Goal: Check status: Check status

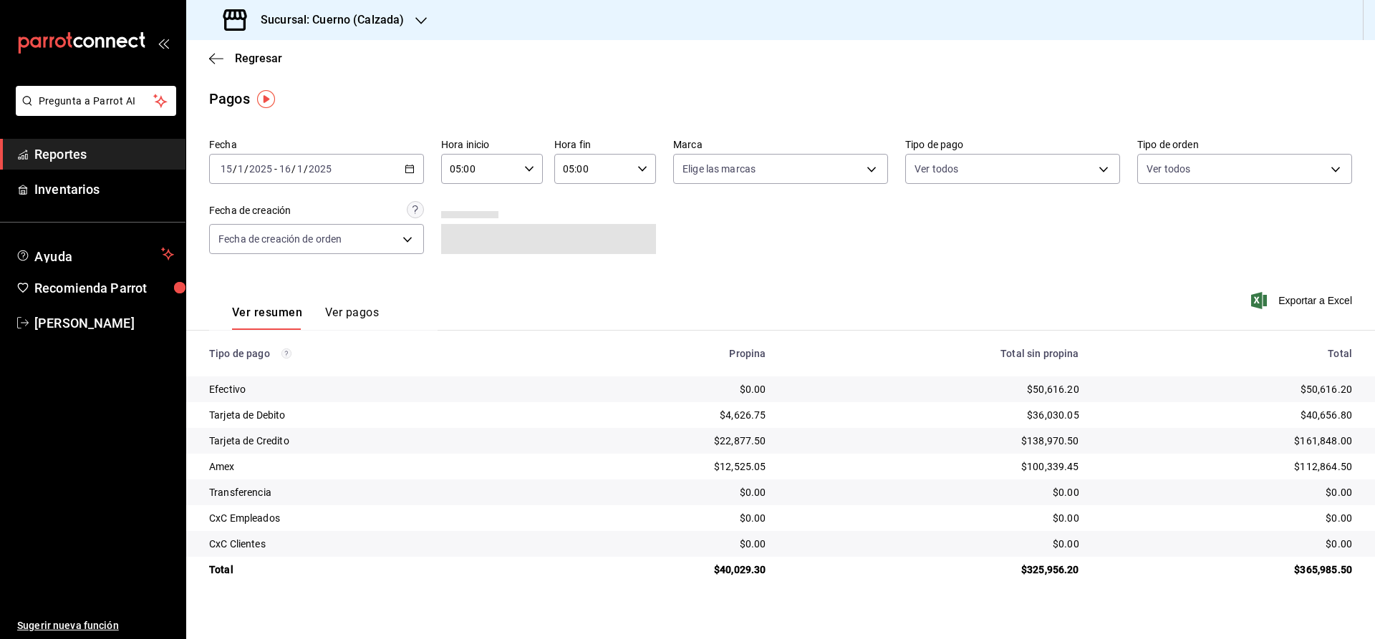
click at [413, 158] on div "[DATE] [DATE] - [DATE] [DATE]" at bounding box center [316, 169] width 215 height 30
click at [268, 373] on span "Rango de fechas" at bounding box center [276, 373] width 111 height 15
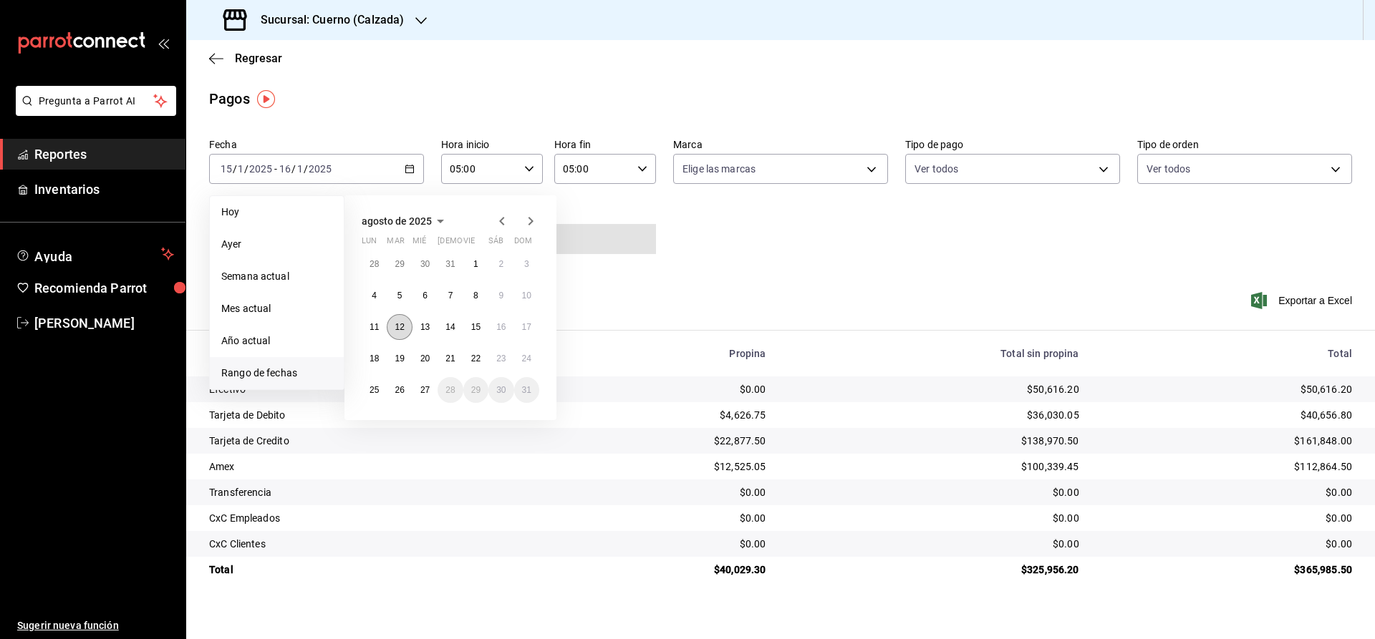
click at [402, 327] on abbr "12" at bounding box center [399, 327] width 9 height 10
type input "00:00"
type input "23:59"
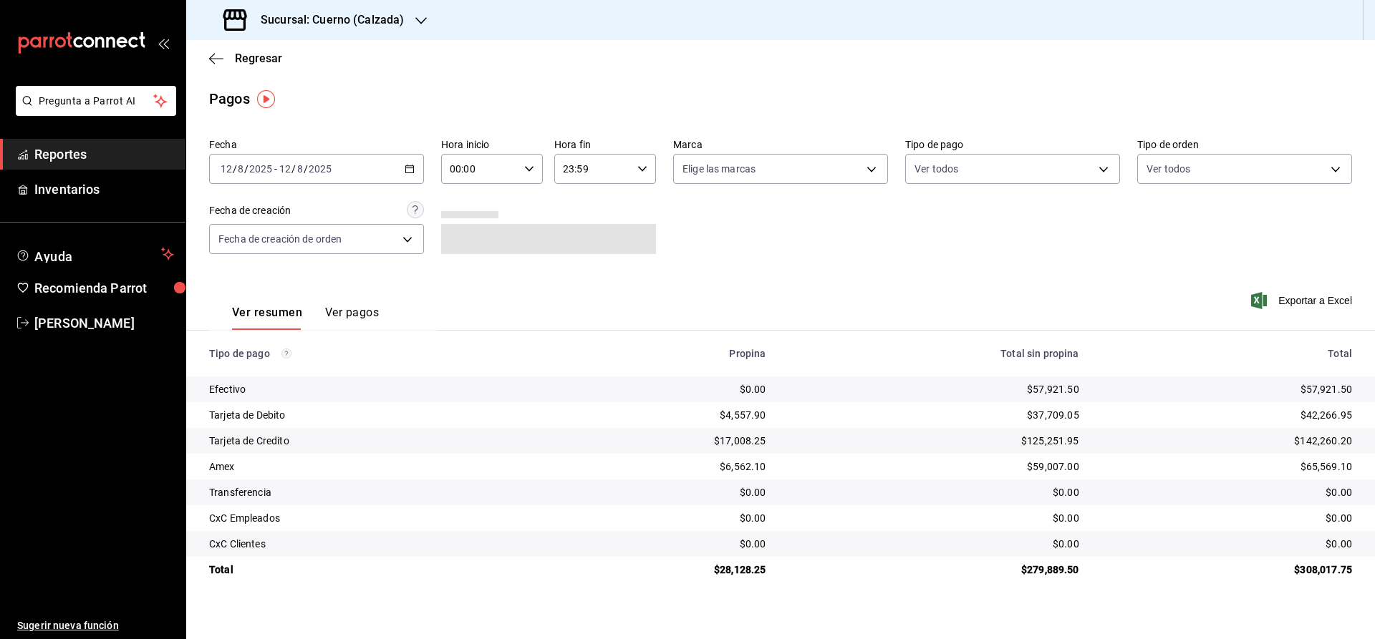
click at [536, 167] on div "00:00 Hora inicio" at bounding box center [492, 169] width 102 height 30
click at [473, 274] on span "02" at bounding box center [467, 273] width 28 height 11
type input "02:00"
click at [359, 311] on div at bounding box center [687, 319] width 1375 height 639
click at [359, 311] on button "Ver pagos" at bounding box center [352, 318] width 54 height 24
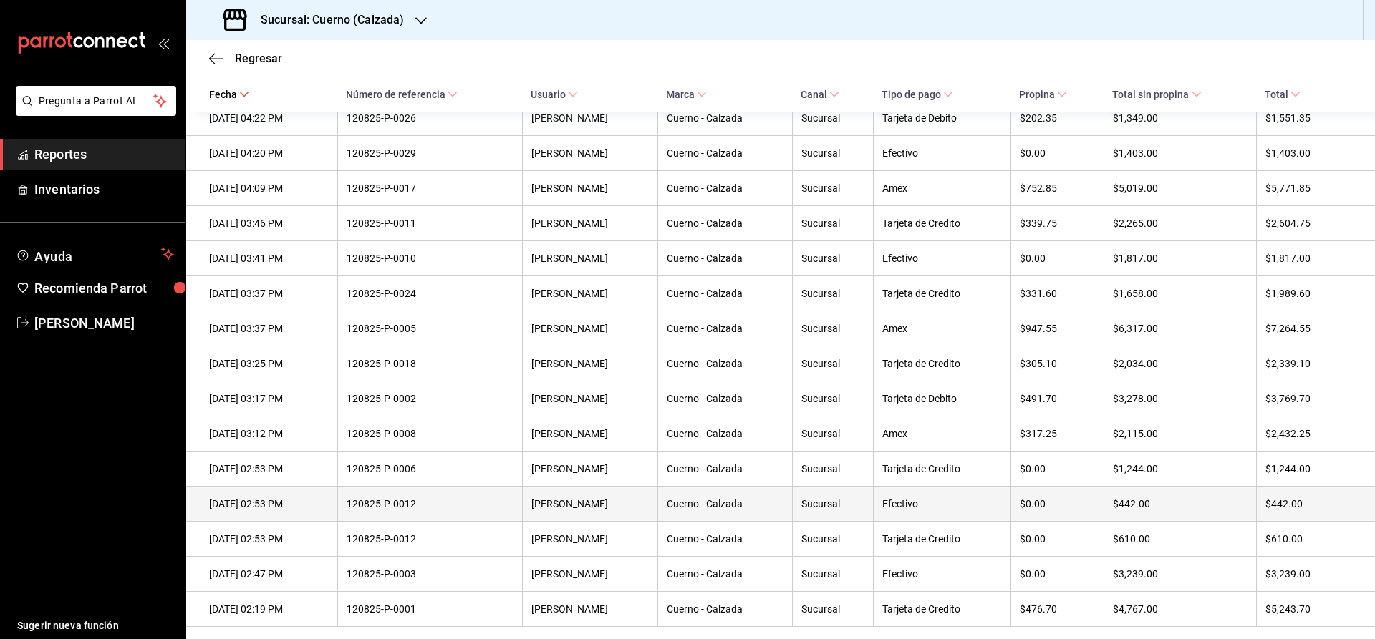
scroll to position [4941, 0]
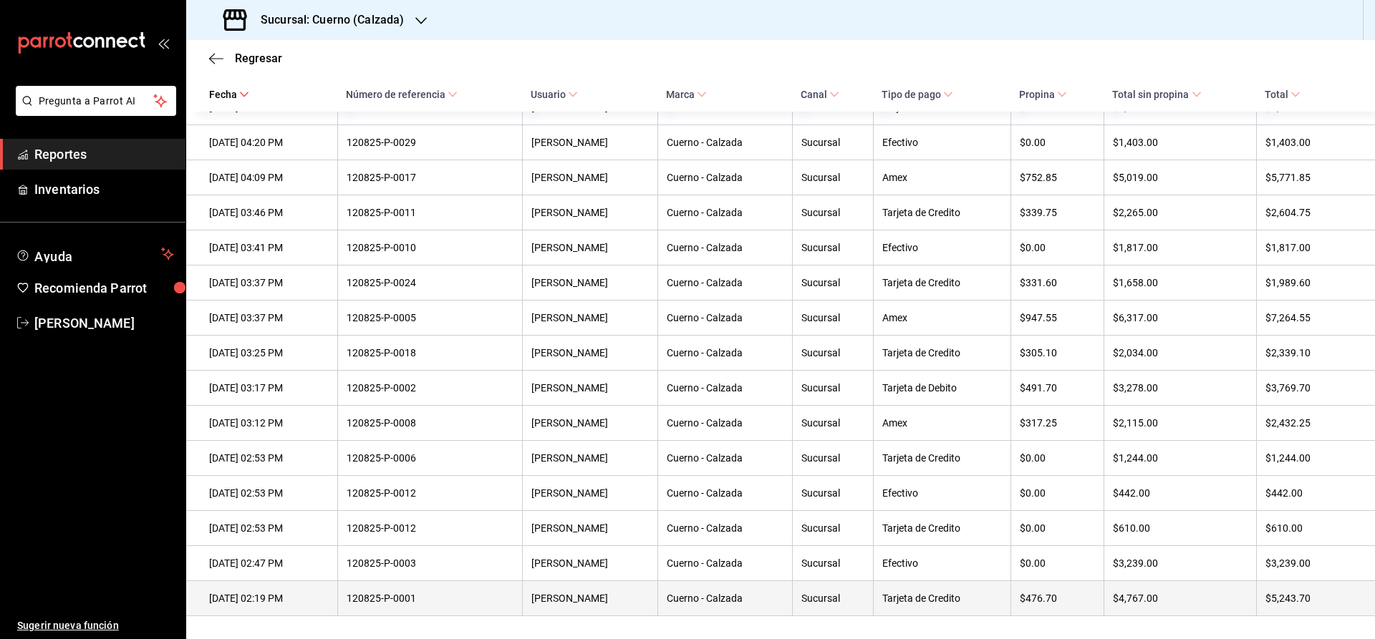
click at [985, 609] on th "Tarjeta de Credito" at bounding box center [941, 598] width 137 height 35
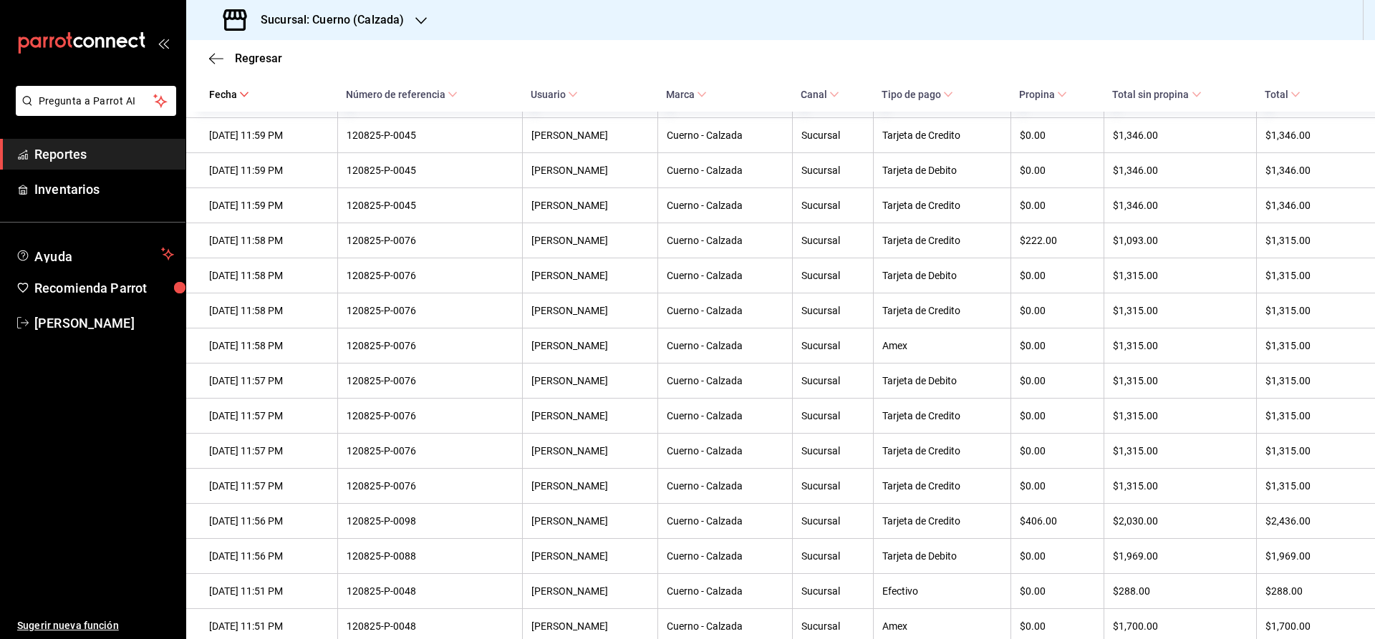
scroll to position [95, 0]
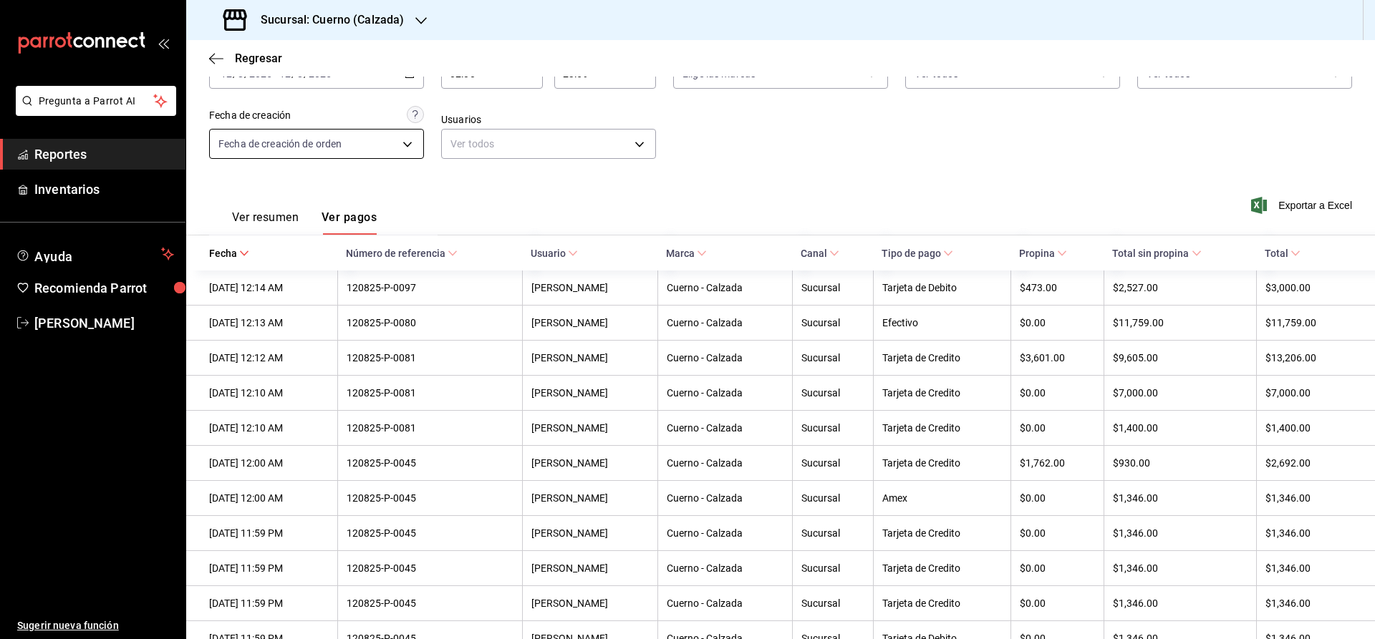
click at [412, 142] on body "Pregunta a Parrot AI Reportes Inventarios Ayuda Recomienda Parrot [PERSON_NAME]…" at bounding box center [687, 319] width 1375 height 639
click at [330, 216] on li "Fecha de creación de pago" at bounding box center [316, 212] width 213 height 24
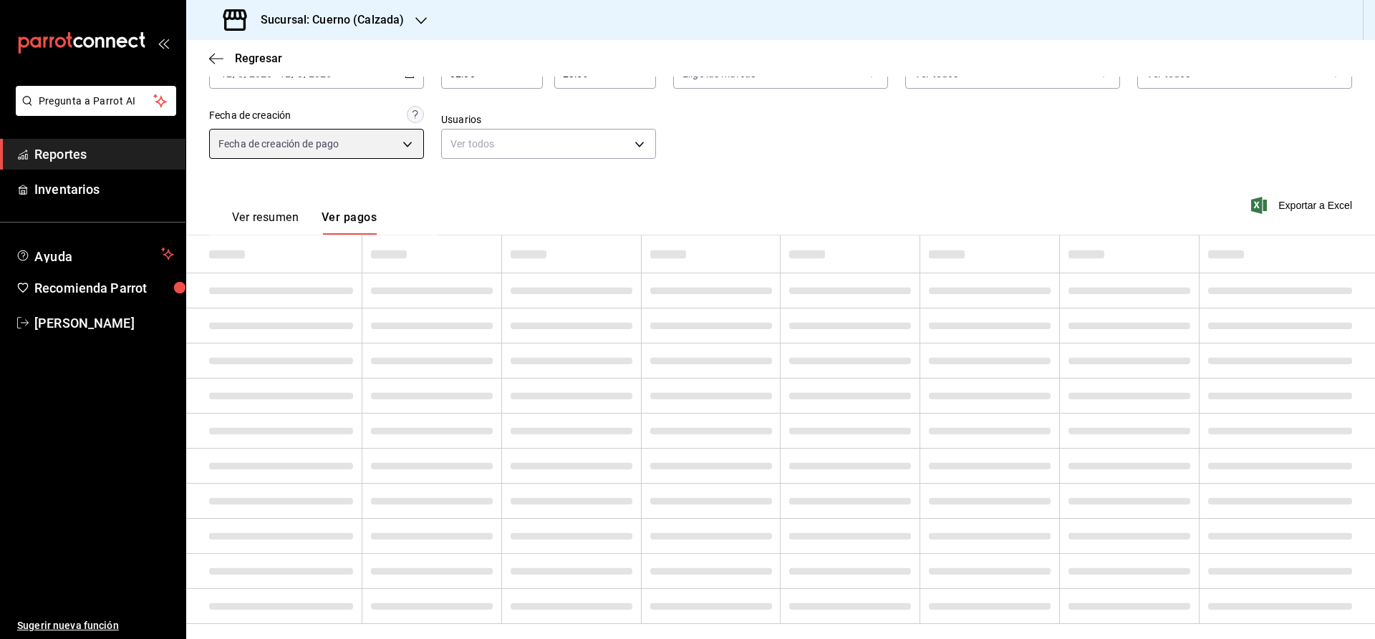
type input "ORDER_PAYMENT"
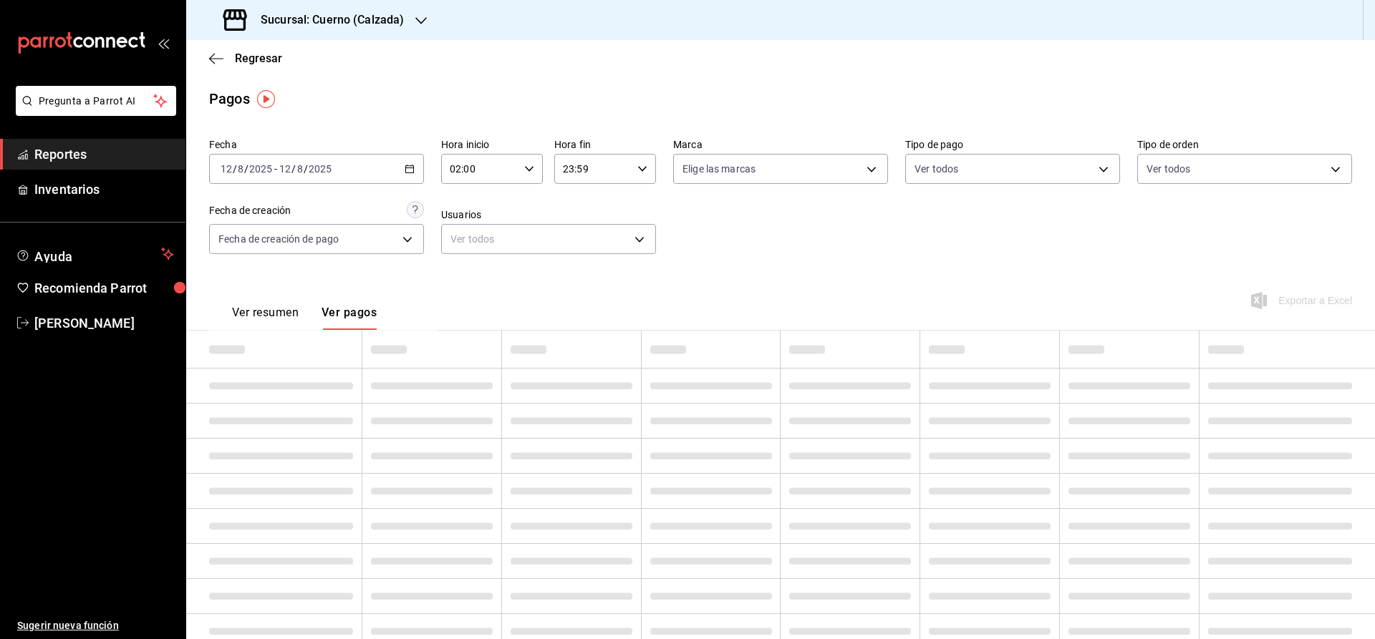
click at [410, 168] on \(Stroke\) "button" at bounding box center [410, 168] width 8 height 1
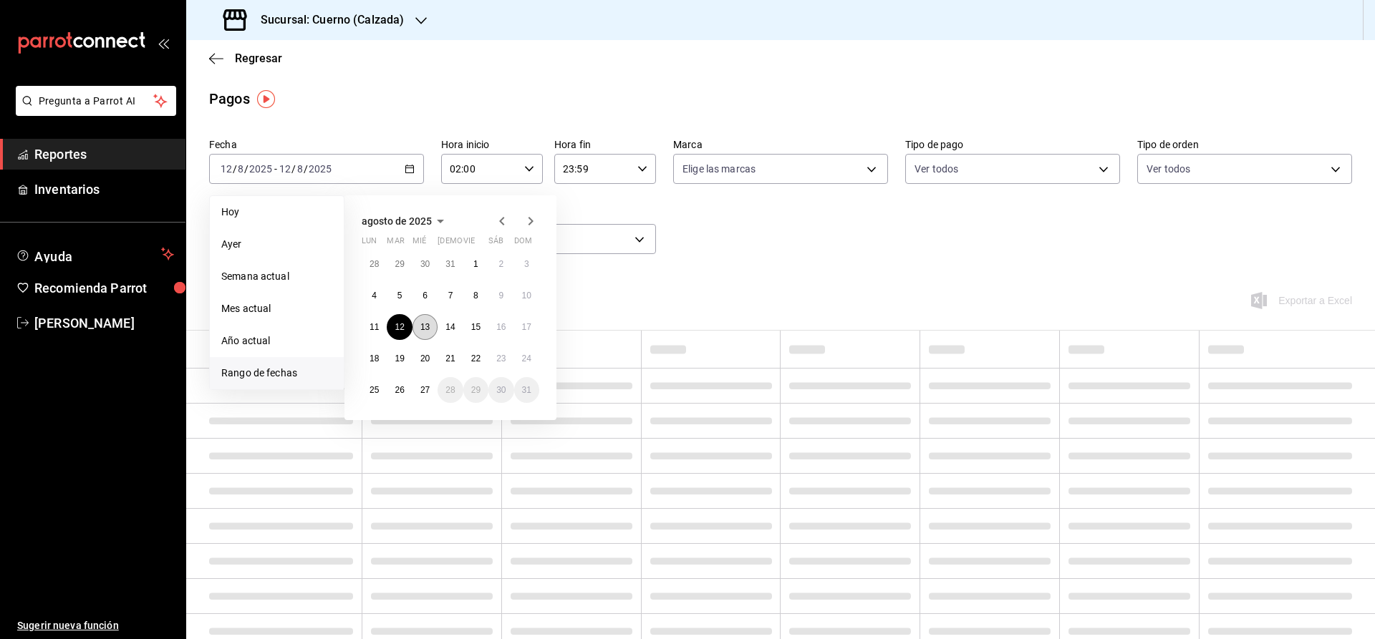
click at [429, 327] on abbr "13" at bounding box center [424, 327] width 9 height 10
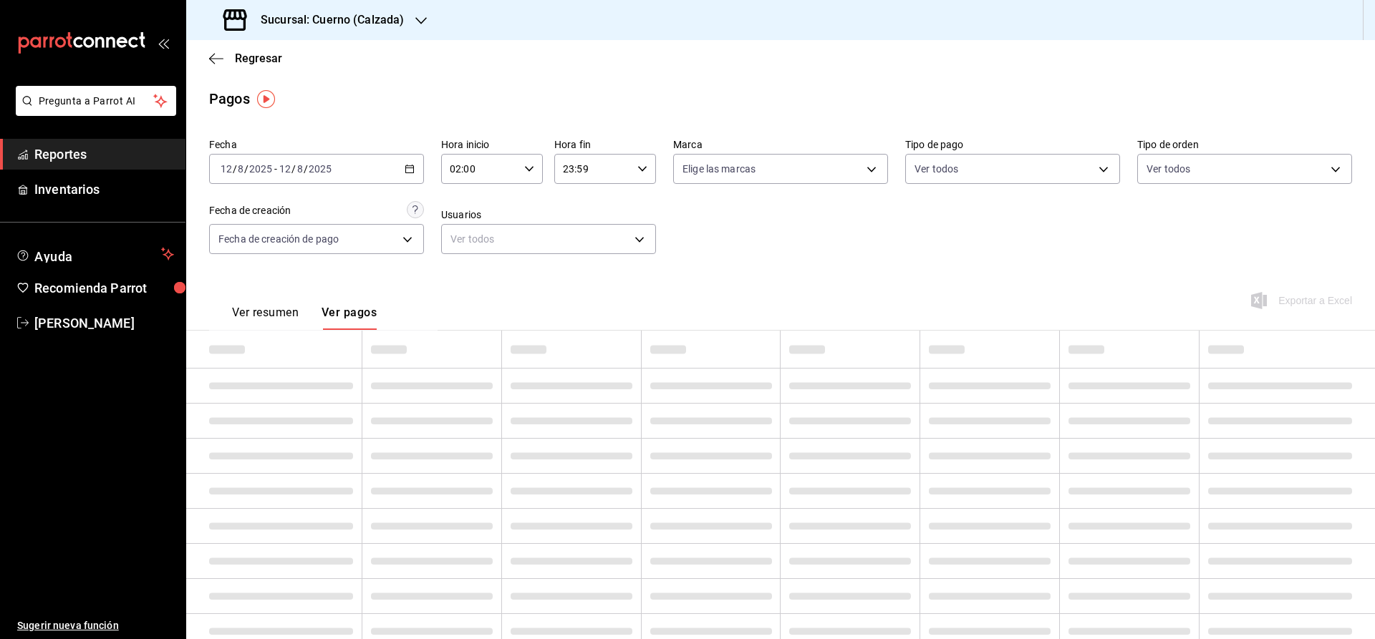
click at [410, 165] on icon "button" at bounding box center [410, 169] width 10 height 10
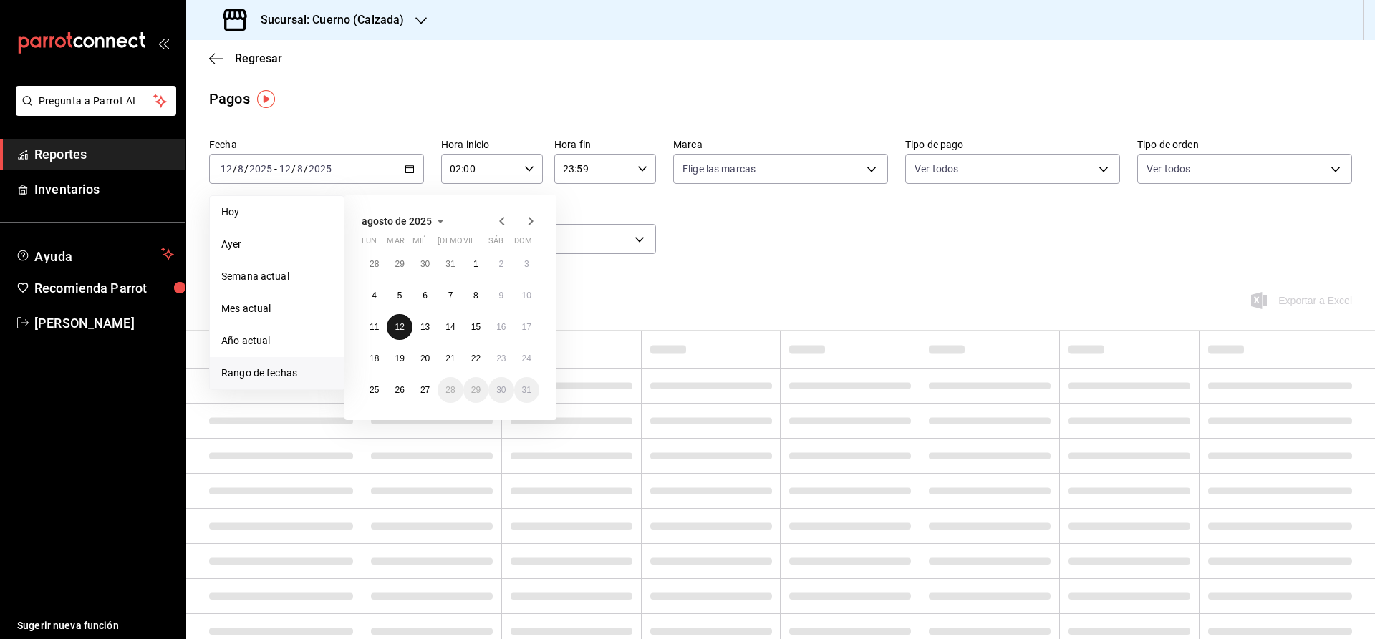
click at [403, 324] on abbr "12" at bounding box center [399, 327] width 9 height 10
click at [414, 326] on button "13" at bounding box center [424, 327] width 25 height 26
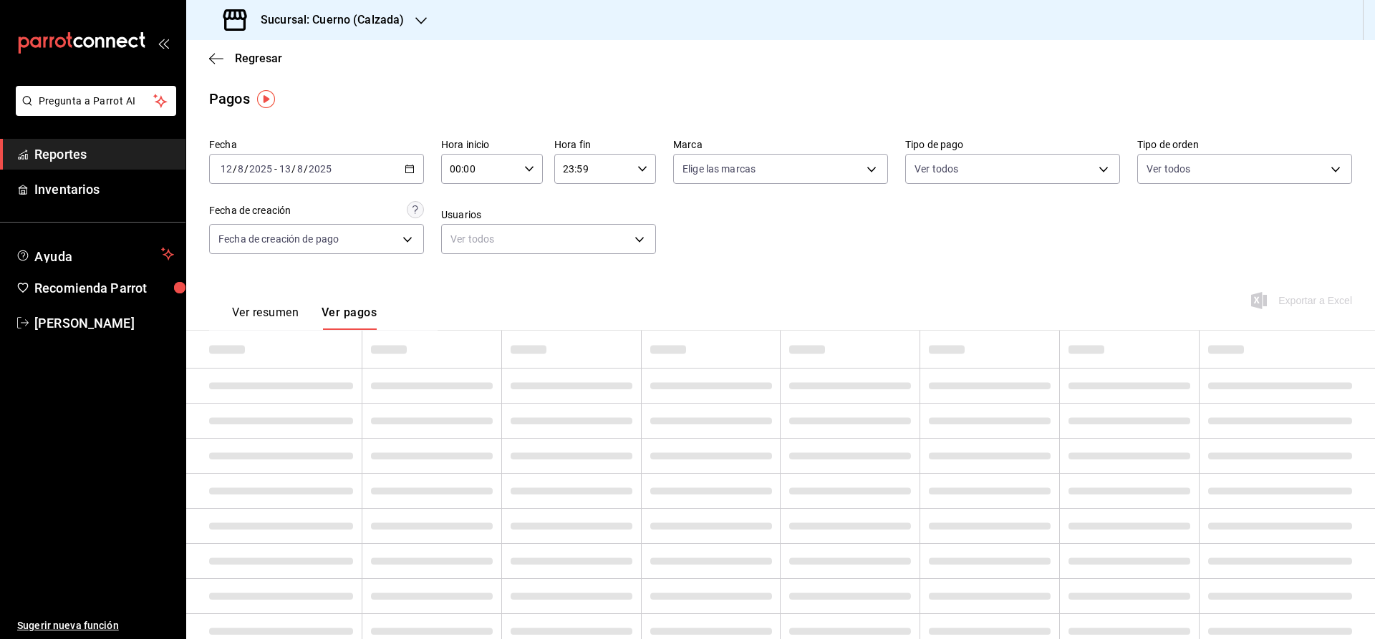
click at [526, 168] on \(Stroke\) "button" at bounding box center [529, 168] width 9 height 5
click at [470, 280] on span "02" at bounding box center [467, 273] width 28 height 11
type input "02:00"
click at [822, 277] on div at bounding box center [687, 319] width 1375 height 639
click at [359, 312] on button "Ver pagos" at bounding box center [348, 318] width 55 height 24
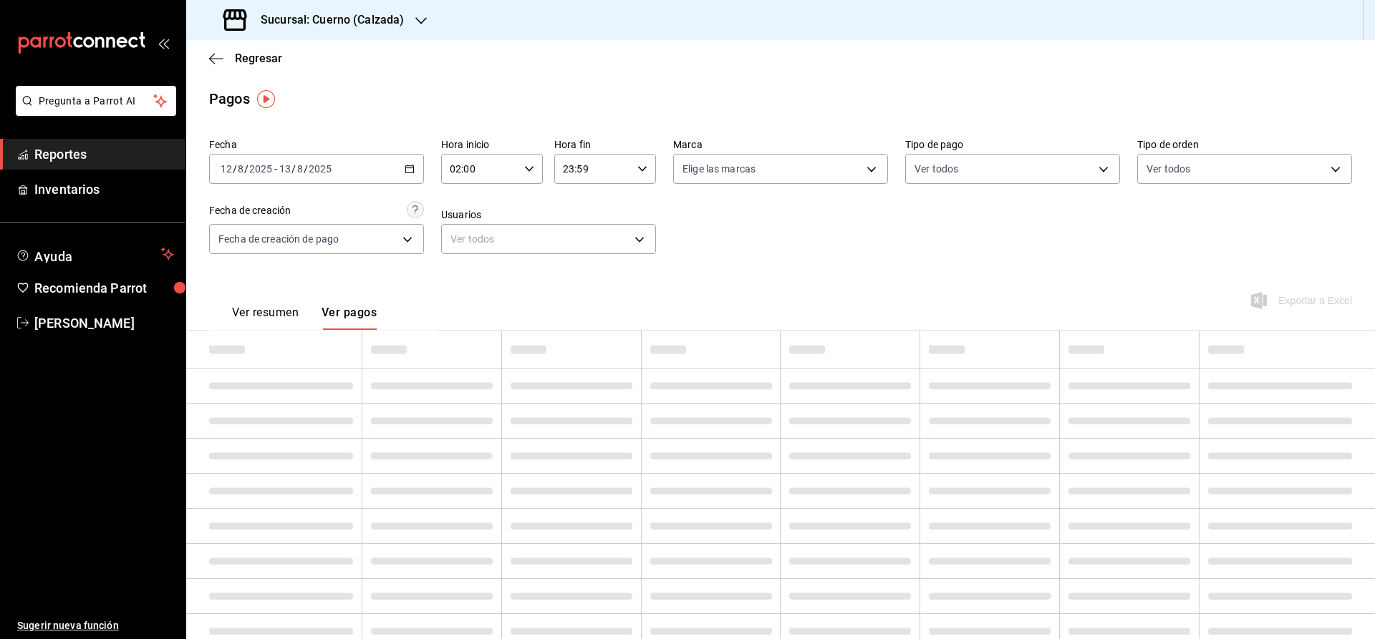
click at [281, 313] on button "Ver resumen" at bounding box center [265, 318] width 67 height 24
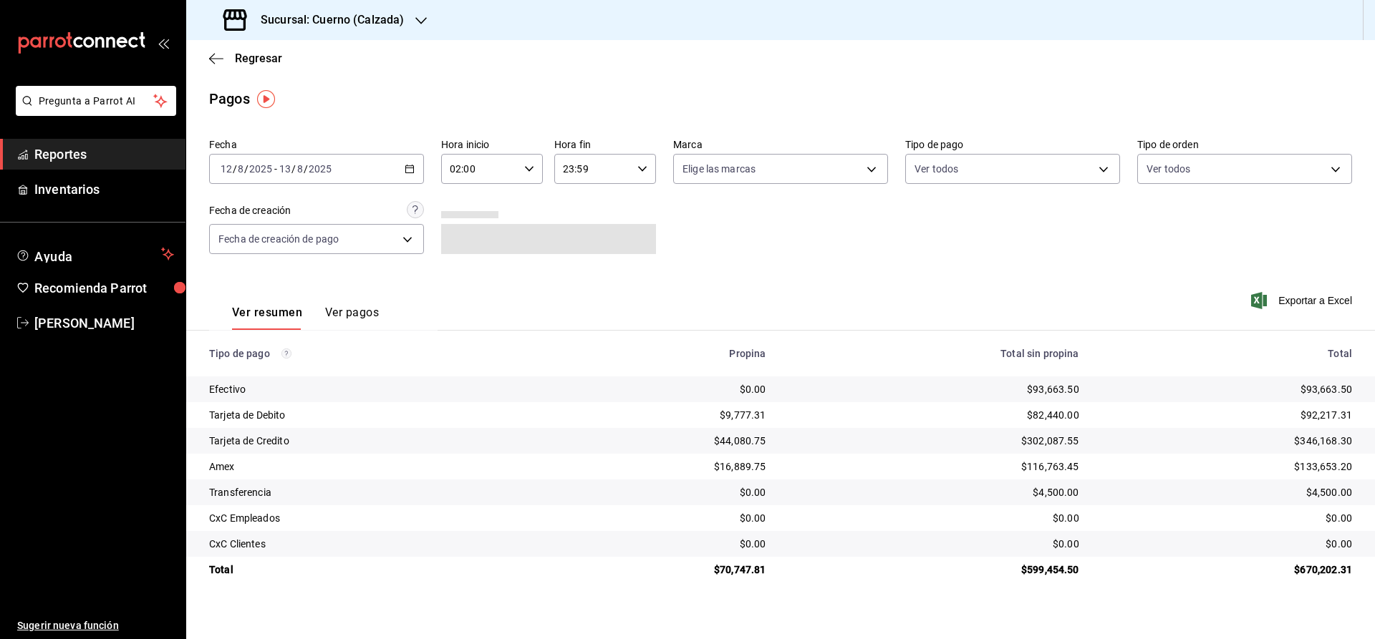
click at [357, 316] on button "Ver pagos" at bounding box center [352, 318] width 54 height 24
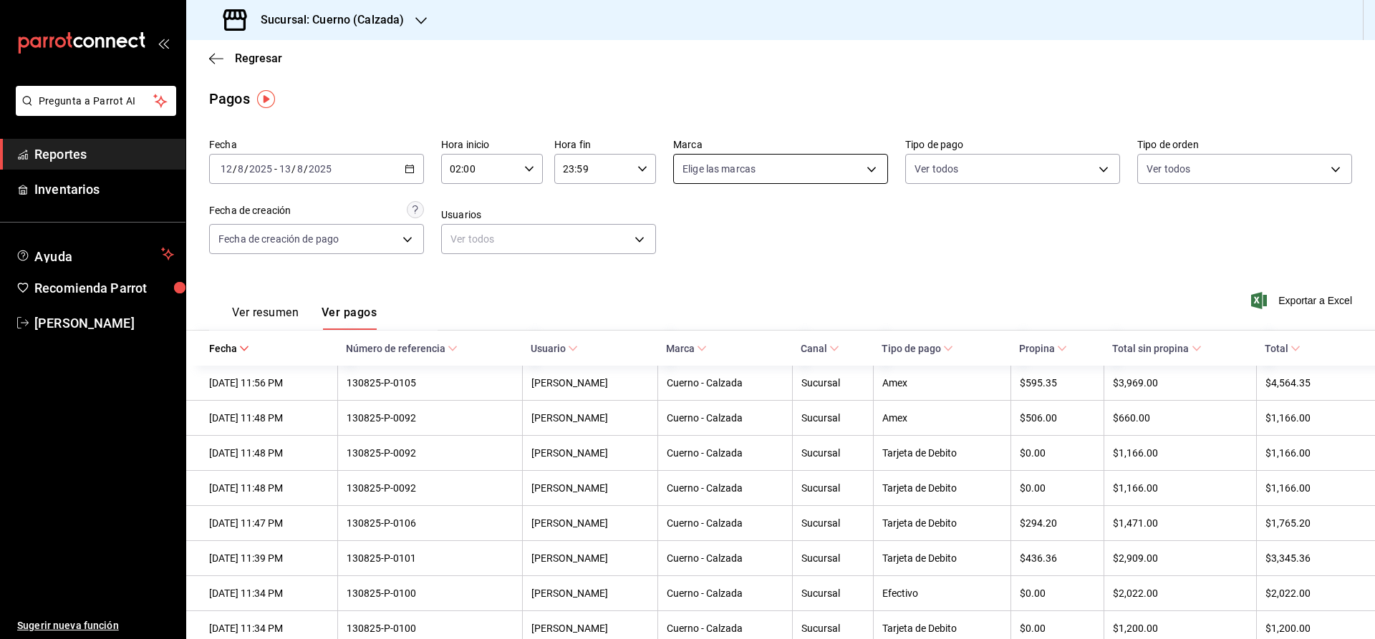
click at [870, 170] on body "Pregunta a Parrot AI Reportes Inventarios Ayuda Recomienda Parrot Julia Morales…" at bounding box center [687, 319] width 1375 height 639
click at [751, 272] on span "Cuerno - Calzada" at bounding box center [796, 272] width 169 height 15
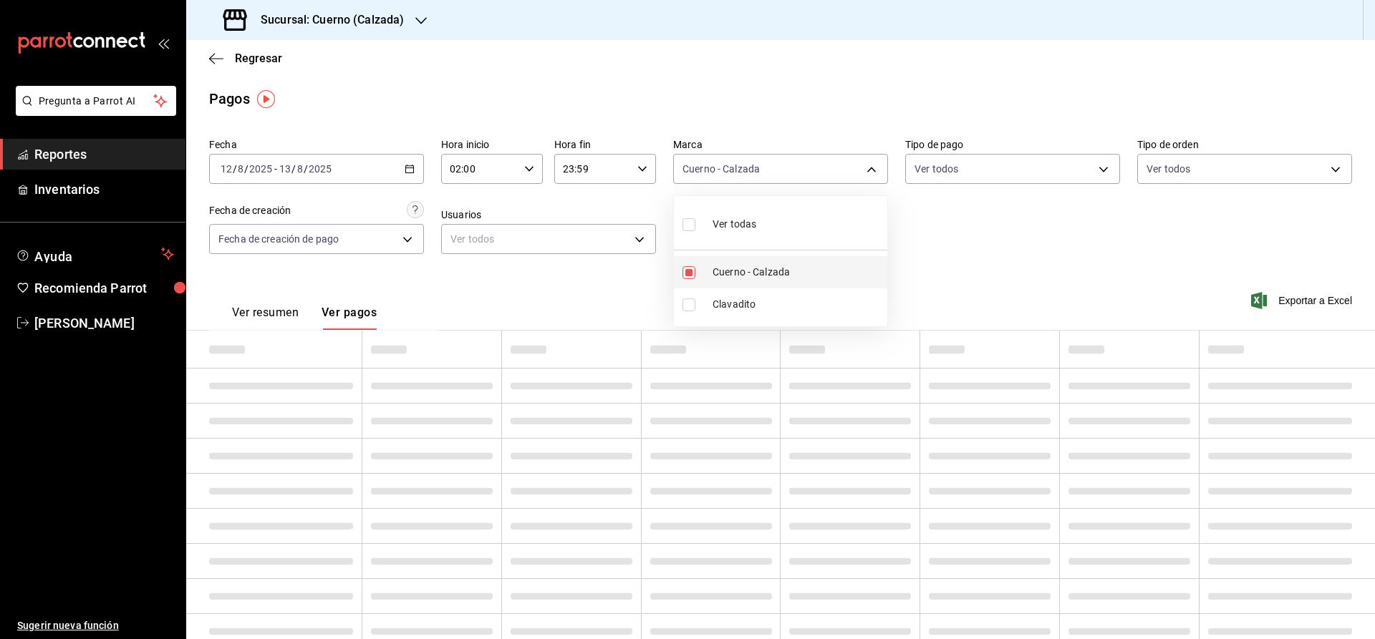
type input "b7ae777b-2dfc-42e0-9650-6cefdf37a424"
checkbox input "true"
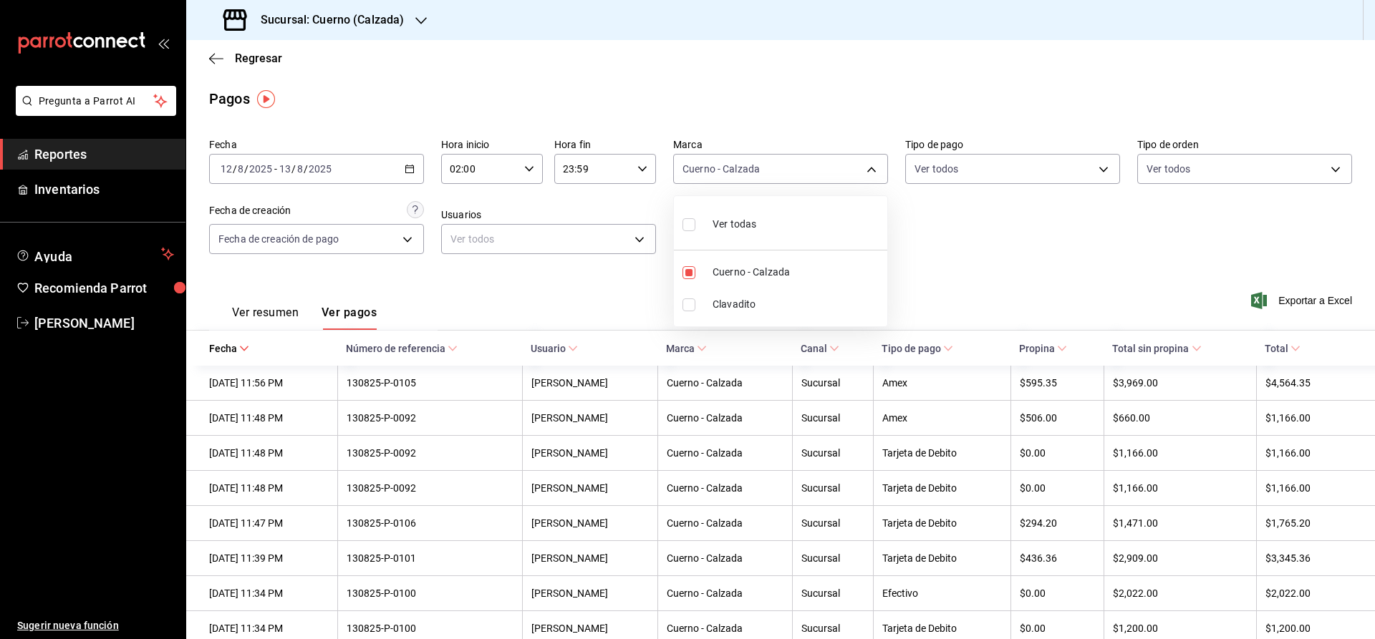
click at [644, 168] on div at bounding box center [687, 319] width 1375 height 639
click at [643, 168] on icon "button" at bounding box center [642, 169] width 10 height 10
click at [576, 223] on span "05" at bounding box center [580, 221] width 28 height 11
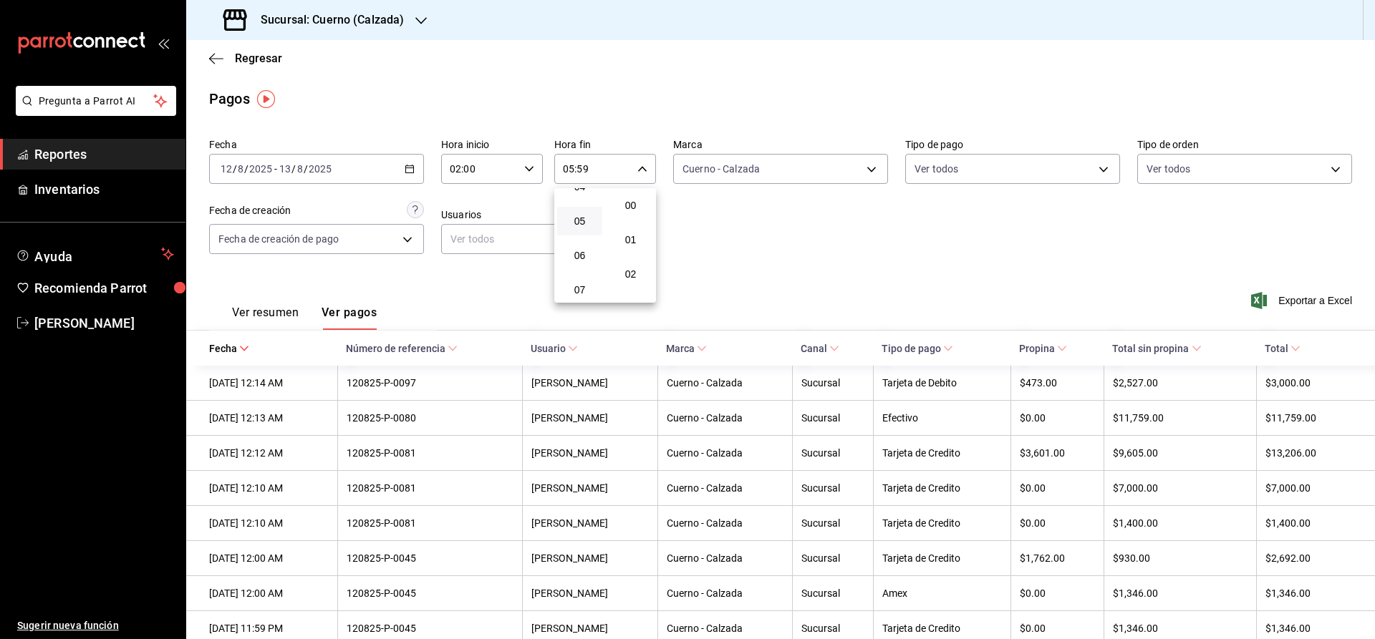
click at [636, 205] on span "00" at bounding box center [630, 205] width 28 height 11
type input "05:00"
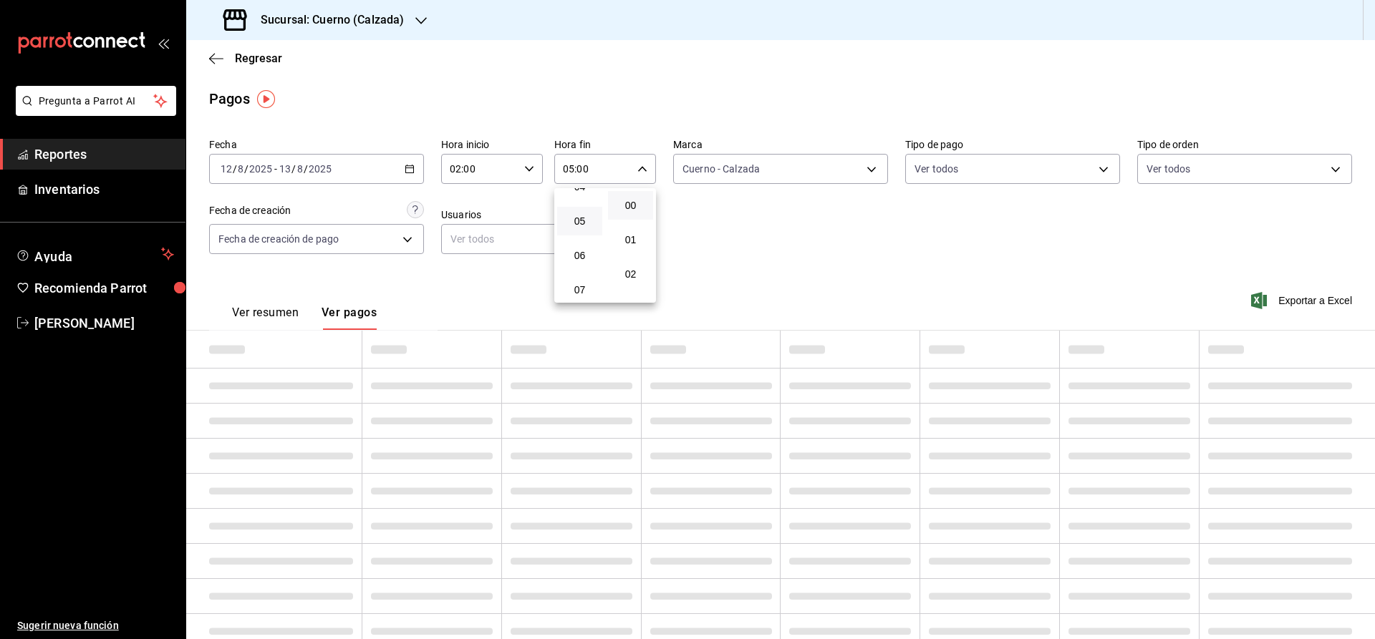
click at [916, 291] on div at bounding box center [687, 319] width 1375 height 639
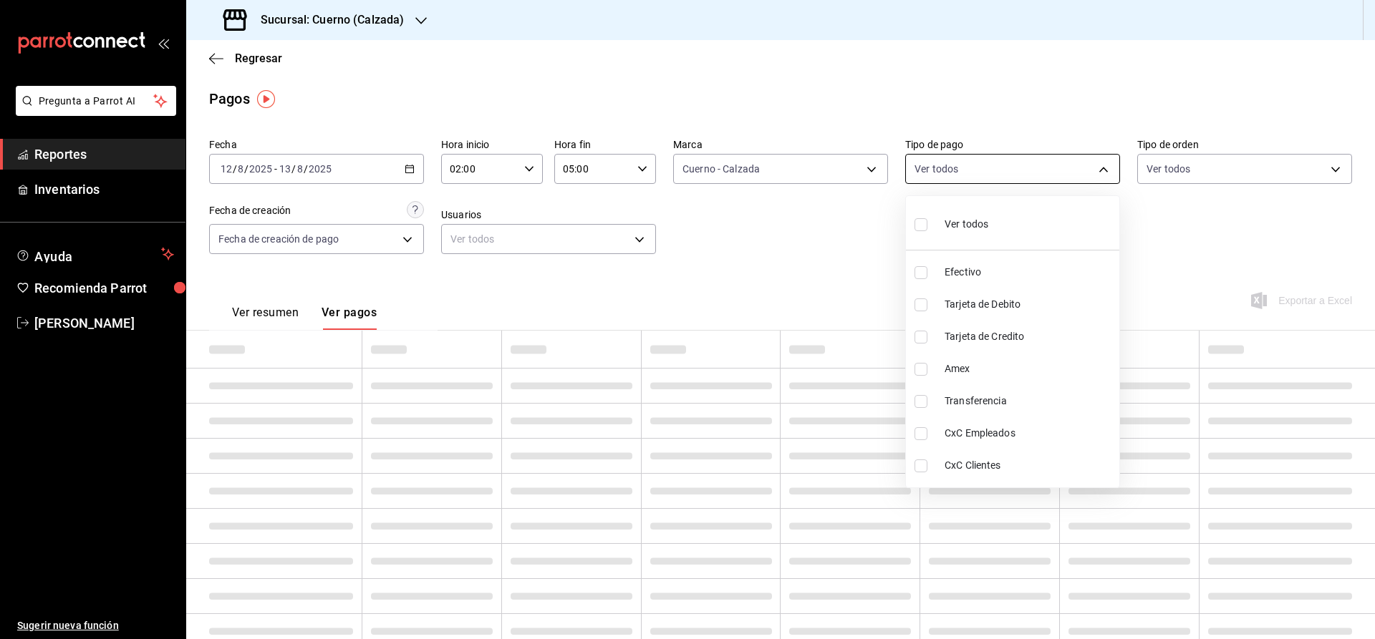
click at [976, 173] on body "Pregunta a Parrot AI Reportes Inventarios Ayuda Recomienda Parrot Julia Morales…" at bounding box center [687, 319] width 1375 height 639
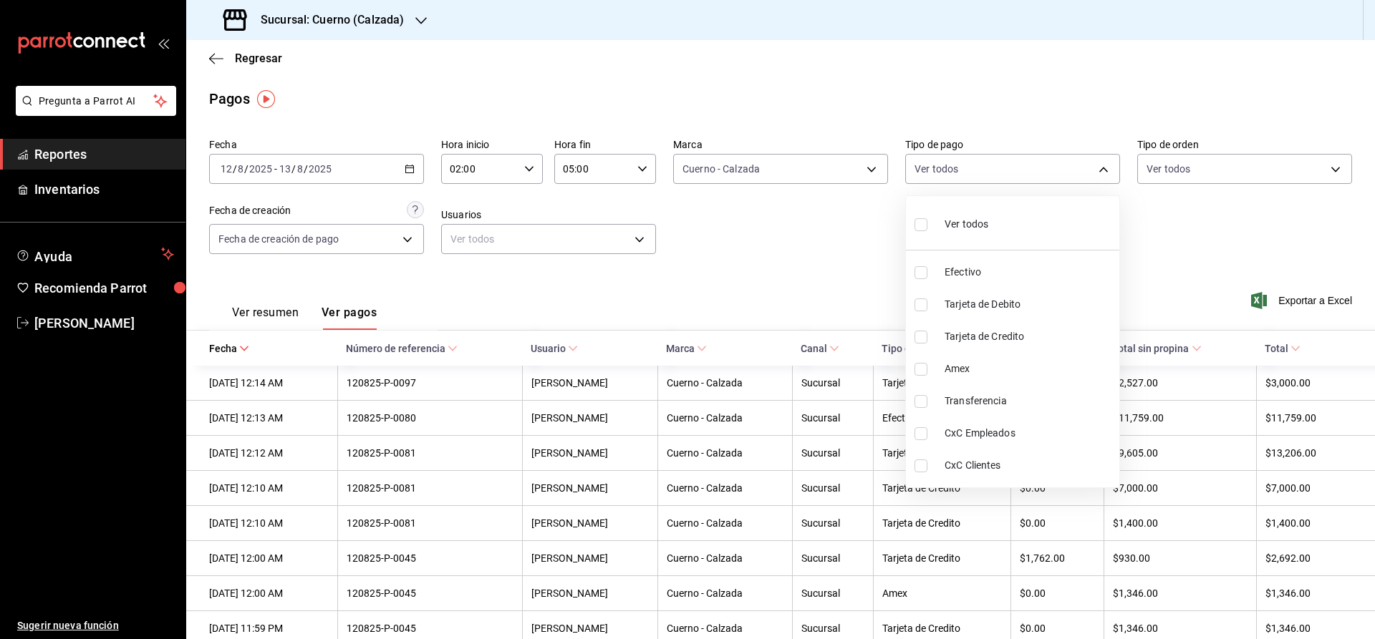
click at [962, 306] on span "Tarjeta de Debito" at bounding box center [1028, 304] width 169 height 15
type input "744087a8-a50f-4fdf-8b87-5a1d252922a4"
checkbox input "true"
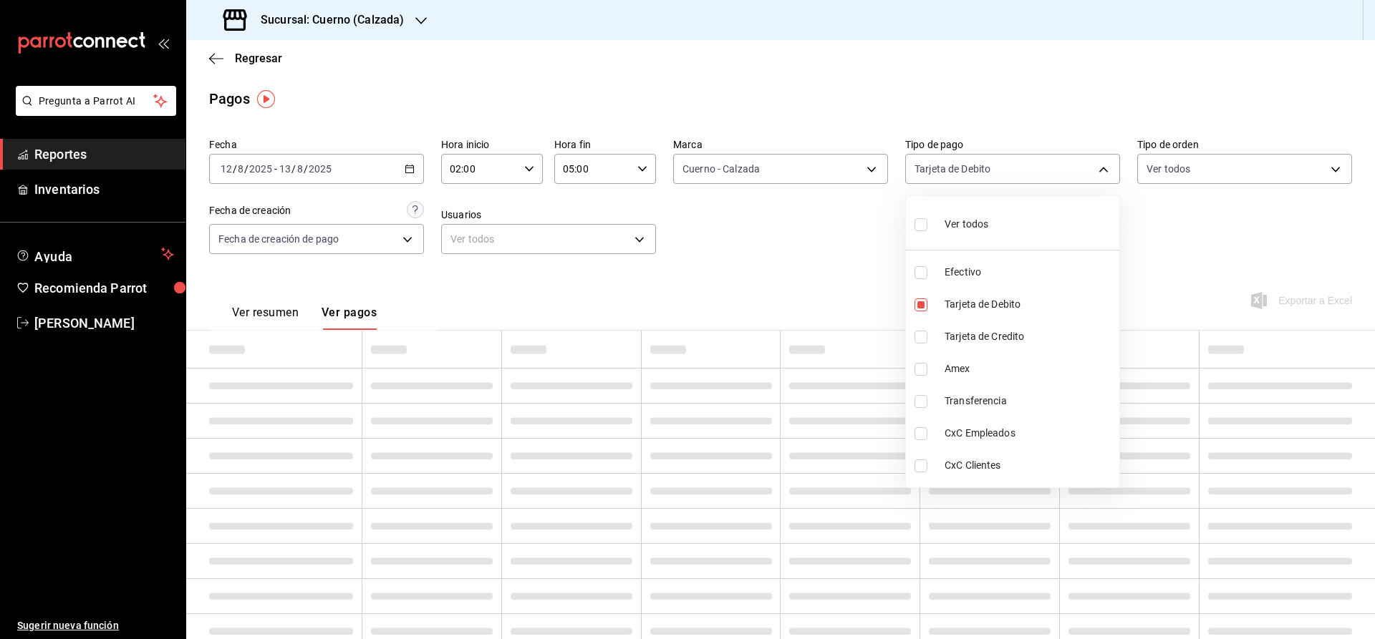
click at [944, 335] on span "Tarjeta de Credito" at bounding box center [1028, 336] width 169 height 15
type input "744087a8-a50f-4fdf-8b87-5a1d252922a4,322b96c7-0285-4088-8885-4f50e752c57f"
checkbox input "true"
click at [814, 239] on div at bounding box center [687, 319] width 1375 height 639
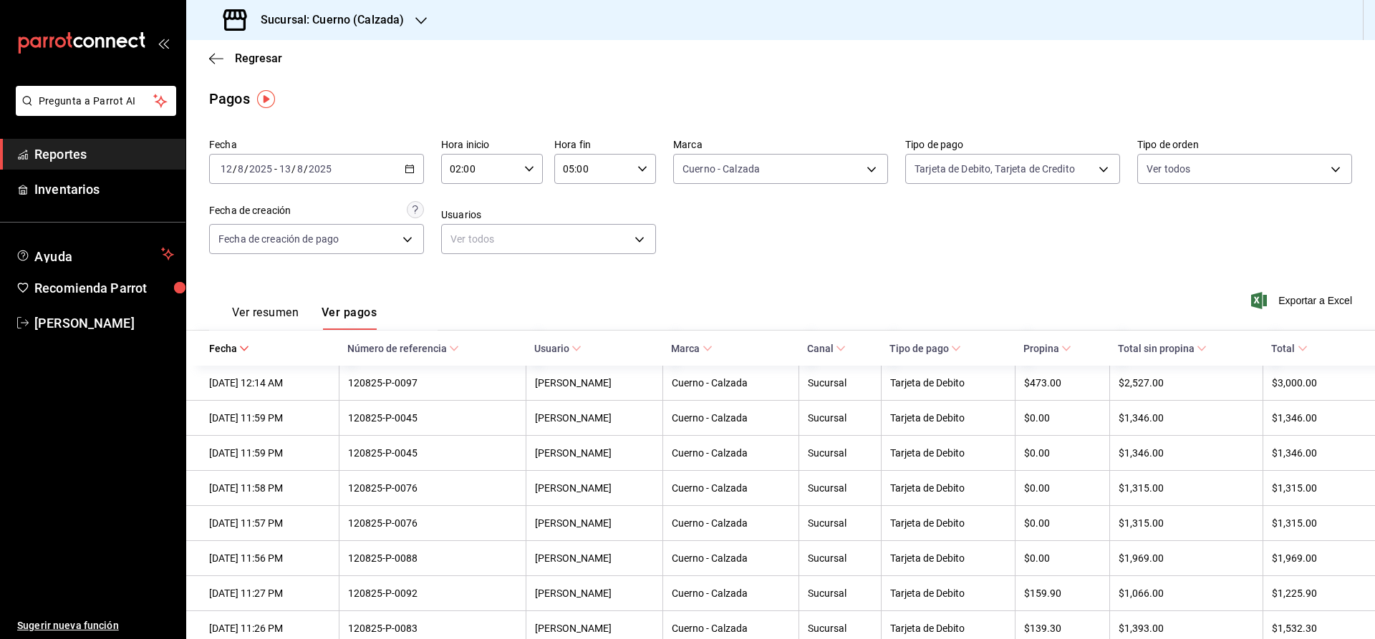
click at [413, 165] on icon "button" at bounding box center [410, 169] width 10 height 10
click at [669, 274] on div "Ver resumen Ver pagos Exportar a Excel" at bounding box center [780, 309] width 1189 height 76
click at [398, 168] on div "2025-08-12 12 / 8 / 2025 - 2025-08-13 13 / 8 / 2025" at bounding box center [316, 169] width 215 height 30
click at [749, 223] on div "Fecha 2025-08-12 12 / 8 / 2025 - 2025-08-13 13 / 8 / 2025 Hoy Ayer Semana actua…" at bounding box center [780, 201] width 1143 height 139
